Goal: Transaction & Acquisition: Purchase product/service

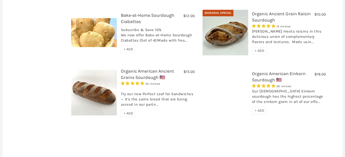
scroll to position [242, 0]
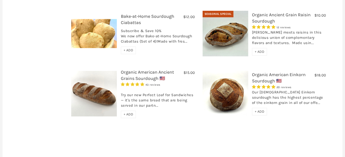
click at [259, 72] on link "Organic American Einkorn Sourdough 🇺🇸" at bounding box center [279, 78] width 54 height 12
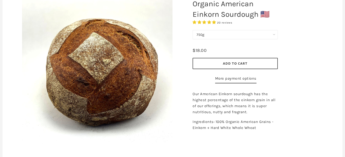
scroll to position [81, 0]
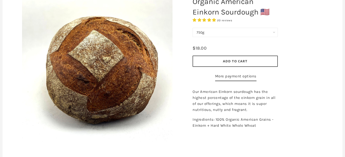
click at [248, 61] on button "Add to Cart" at bounding box center [235, 61] width 85 height 11
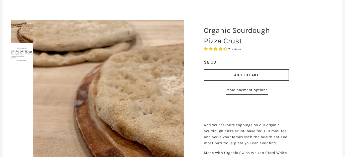
scroll to position [54, 0]
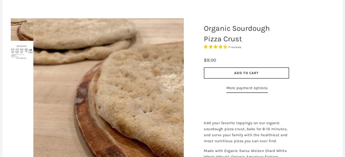
click at [259, 73] on span "Add to Cart" at bounding box center [246, 73] width 25 height 5
